Goal: Information Seeking & Learning: Stay updated

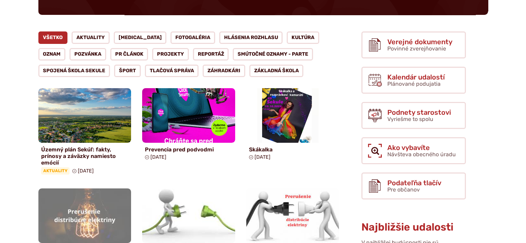
scroll to position [138, 0]
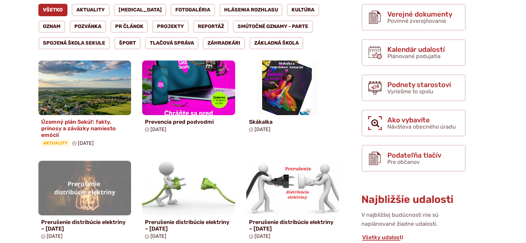
click at [94, 99] on img at bounding box center [84, 87] width 107 height 63
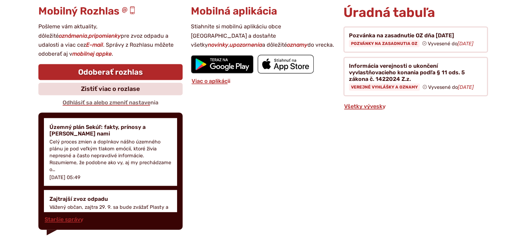
scroll to position [1555, 0]
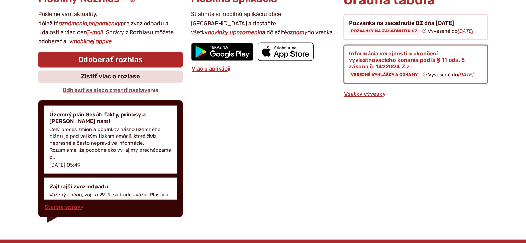
click at [375, 50] on figure at bounding box center [415, 64] width 144 height 39
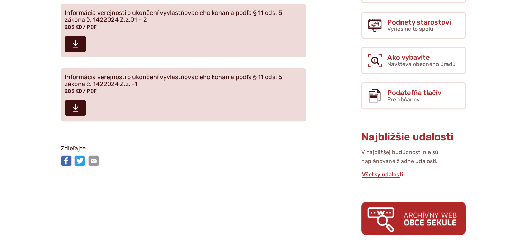
scroll to position [242, 0]
